Goal: Find specific page/section: Find specific page/section

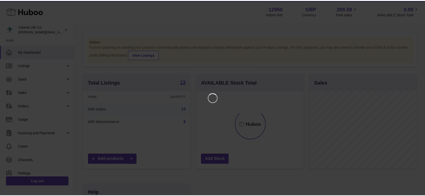
scroll to position [78, 109]
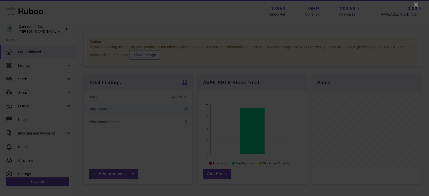
click at [417, 4] on icon "Close" at bounding box center [416, 5] width 6 height 6
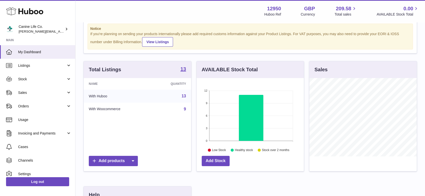
scroll to position [14, 0]
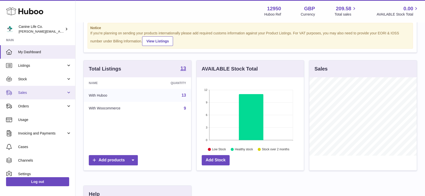
click at [32, 94] on span "Sales" at bounding box center [42, 92] width 48 height 5
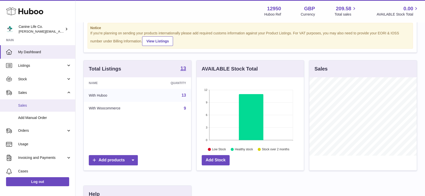
click at [24, 106] on span "Sales" at bounding box center [44, 105] width 53 height 5
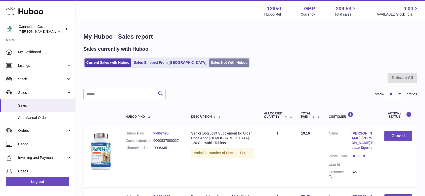
click at [209, 63] on link "Sales Not With Huboo" at bounding box center [229, 63] width 40 height 8
